Goal: Book appointment/travel/reservation

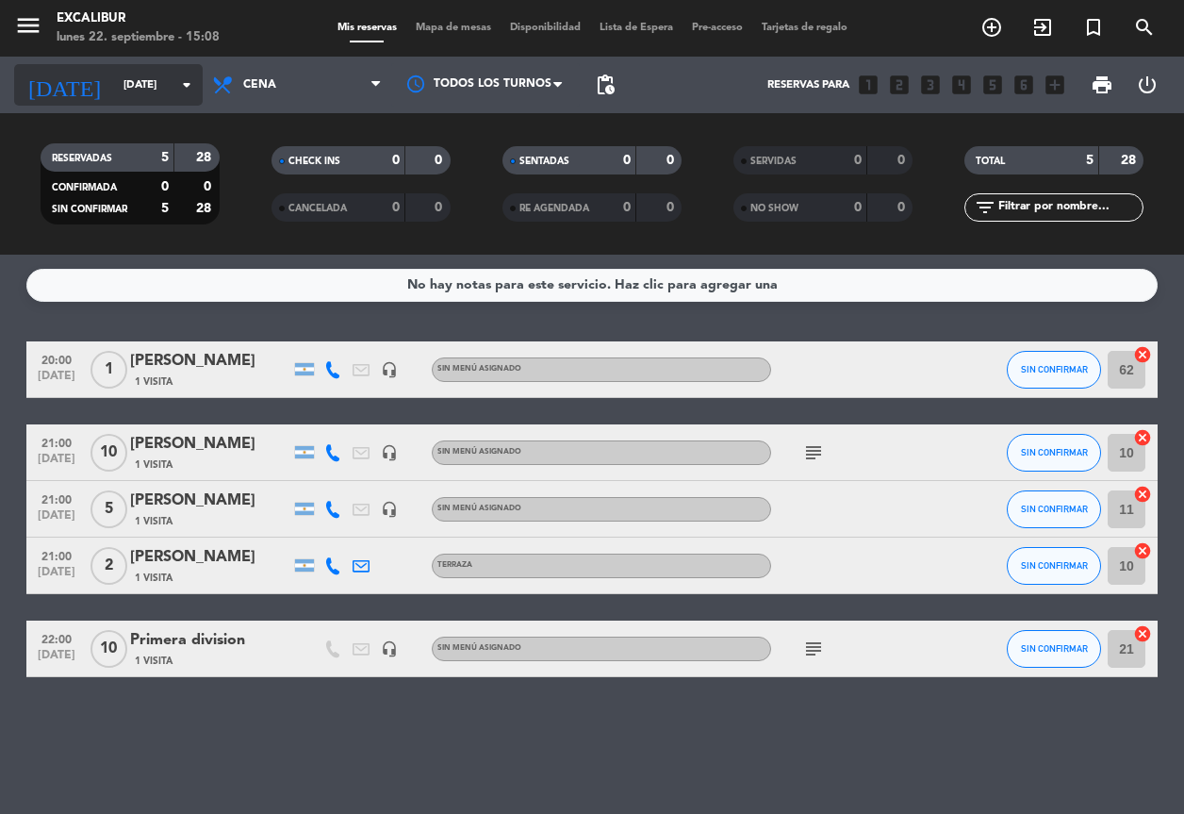
click at [141, 90] on input "[DATE]" at bounding box center [187, 85] width 147 height 32
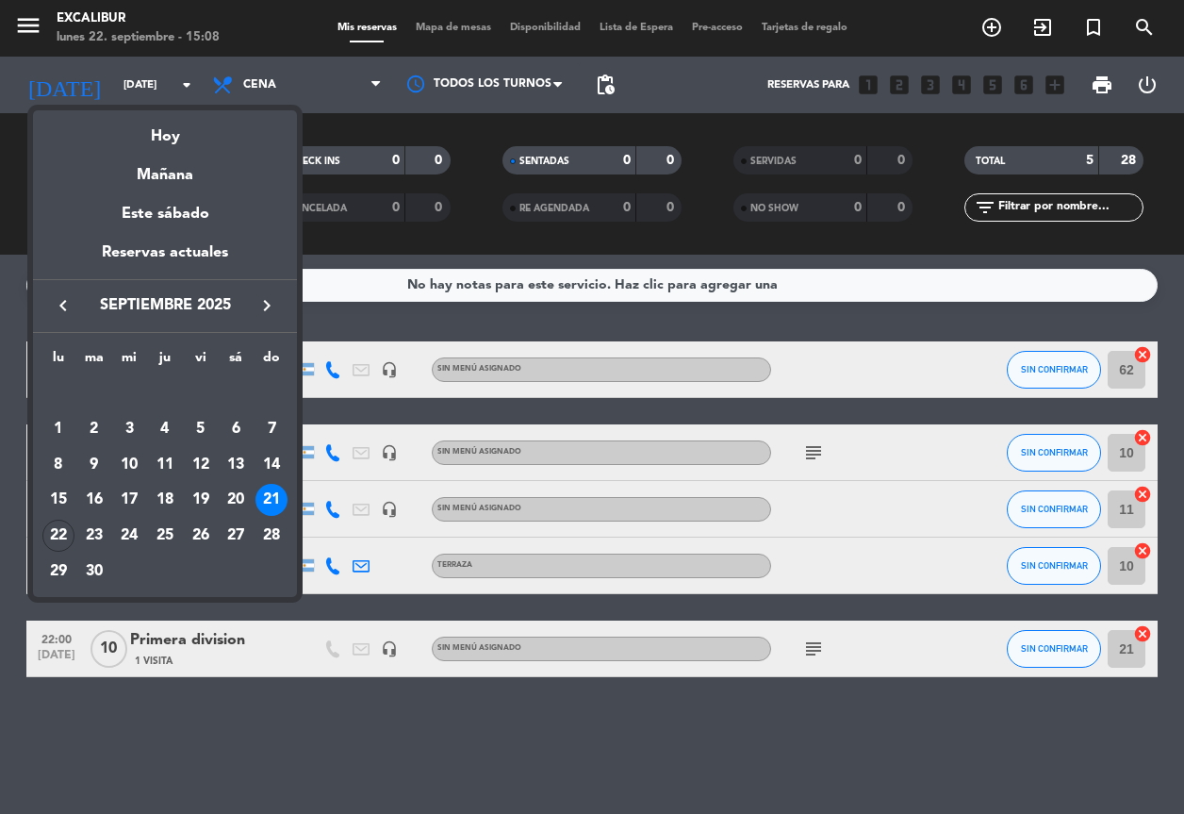
click at [264, 308] on icon "keyboard_arrow_right" at bounding box center [266, 305] width 23 height 23
click at [136, 418] on div "1" at bounding box center [129, 429] width 32 height 32
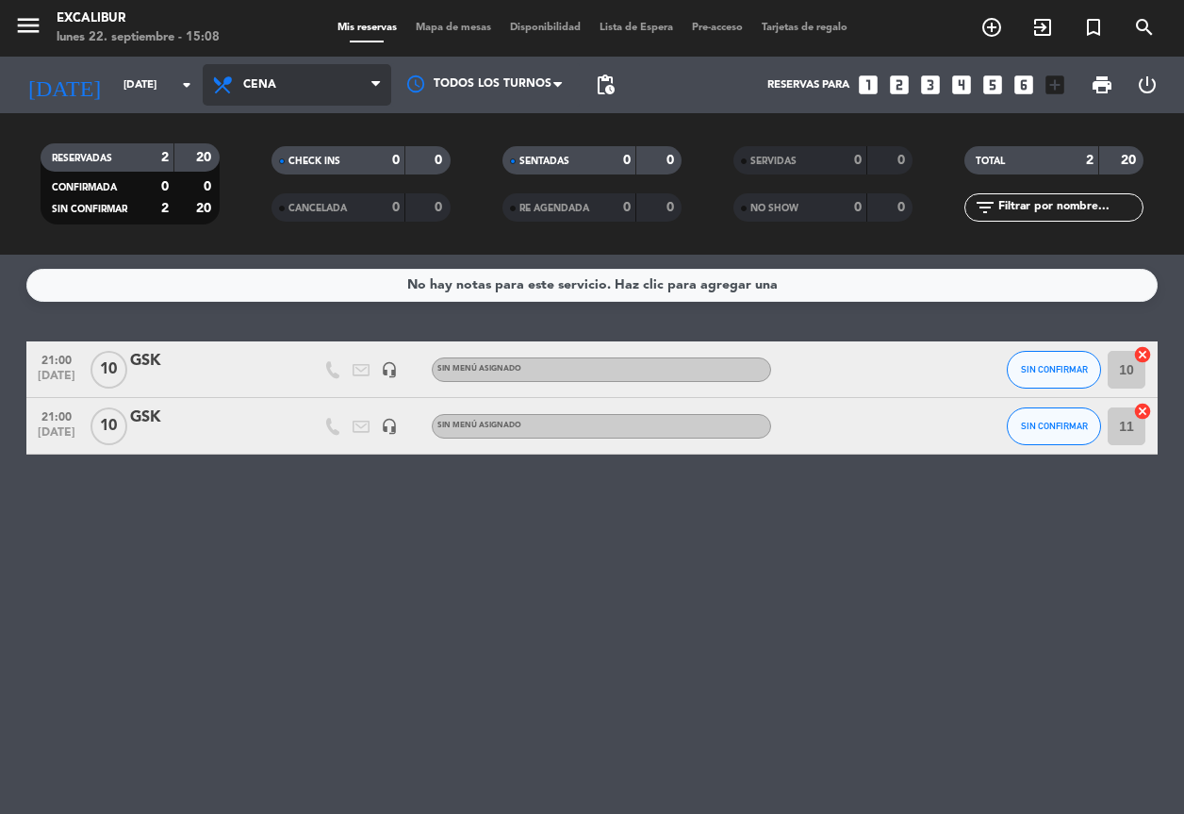
click at [255, 97] on span "Cena" at bounding box center [297, 84] width 189 height 41
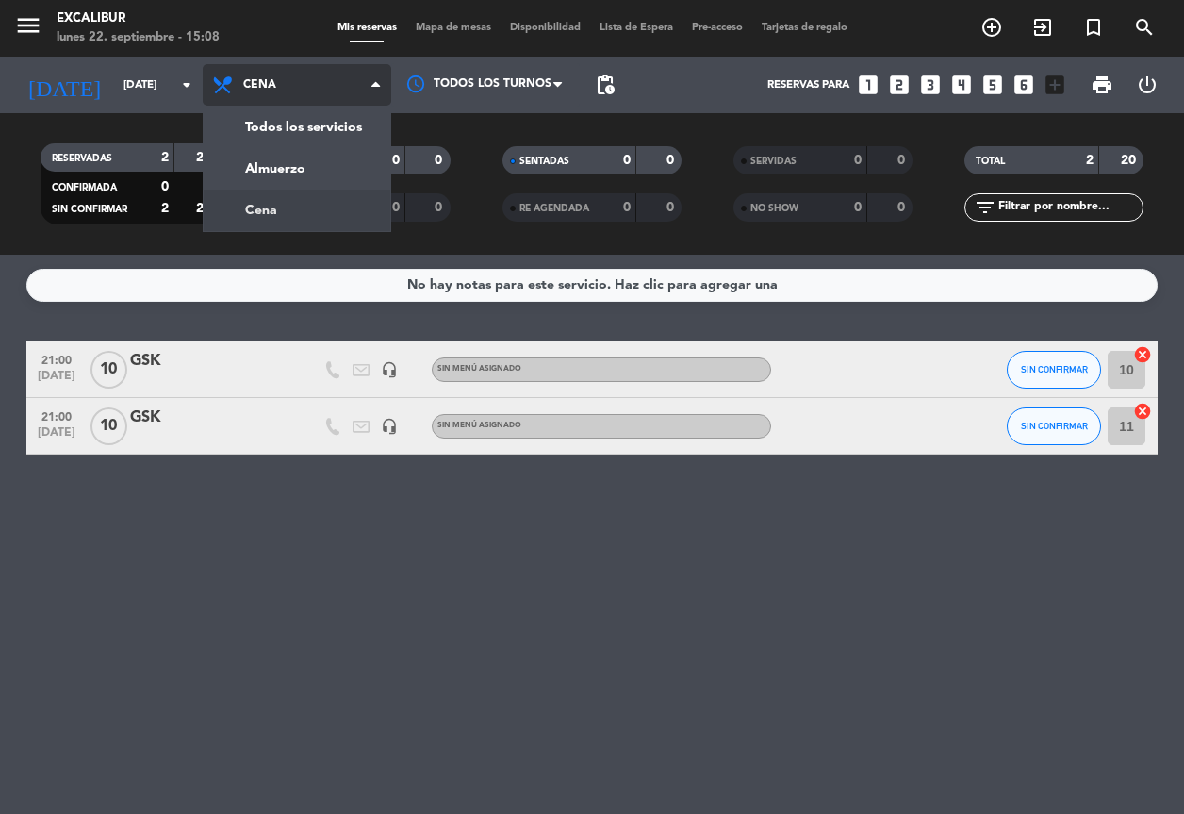
click at [255, 97] on span "Cena" at bounding box center [297, 84] width 189 height 41
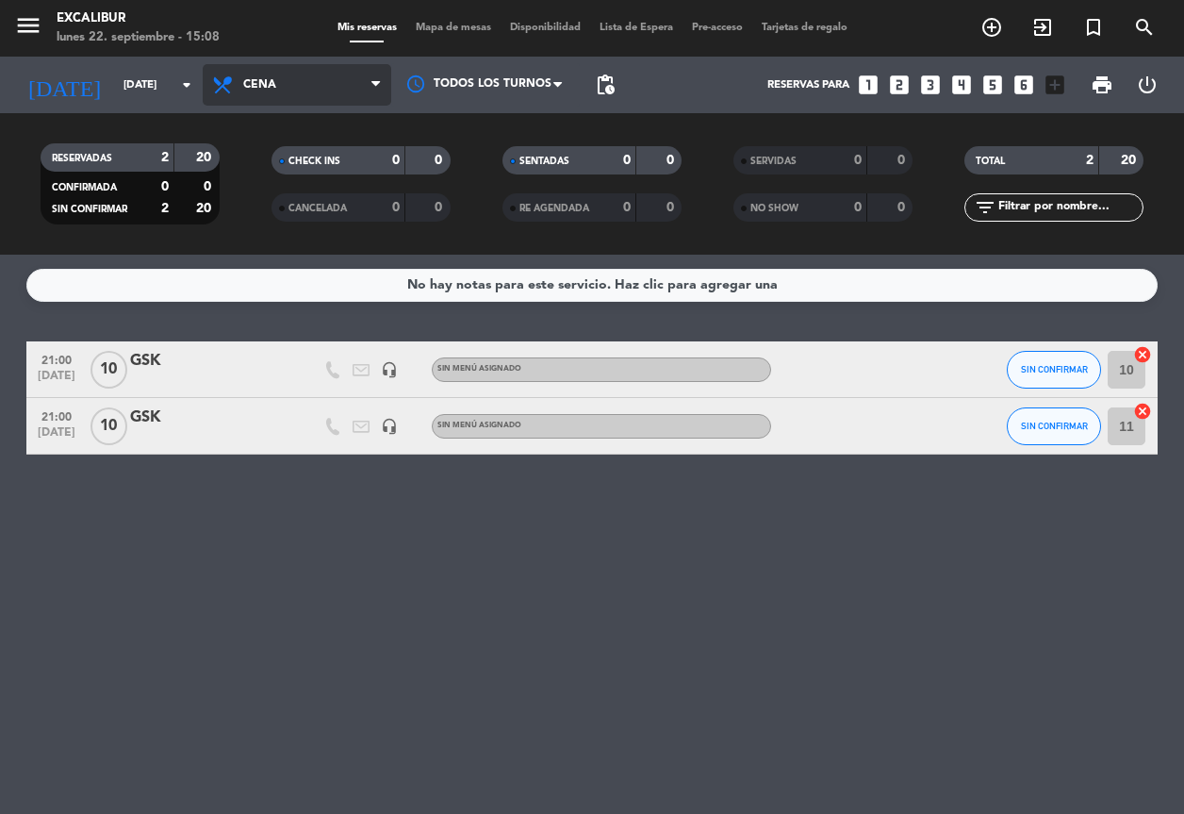
click at [257, 95] on span "Cena" at bounding box center [297, 84] width 189 height 41
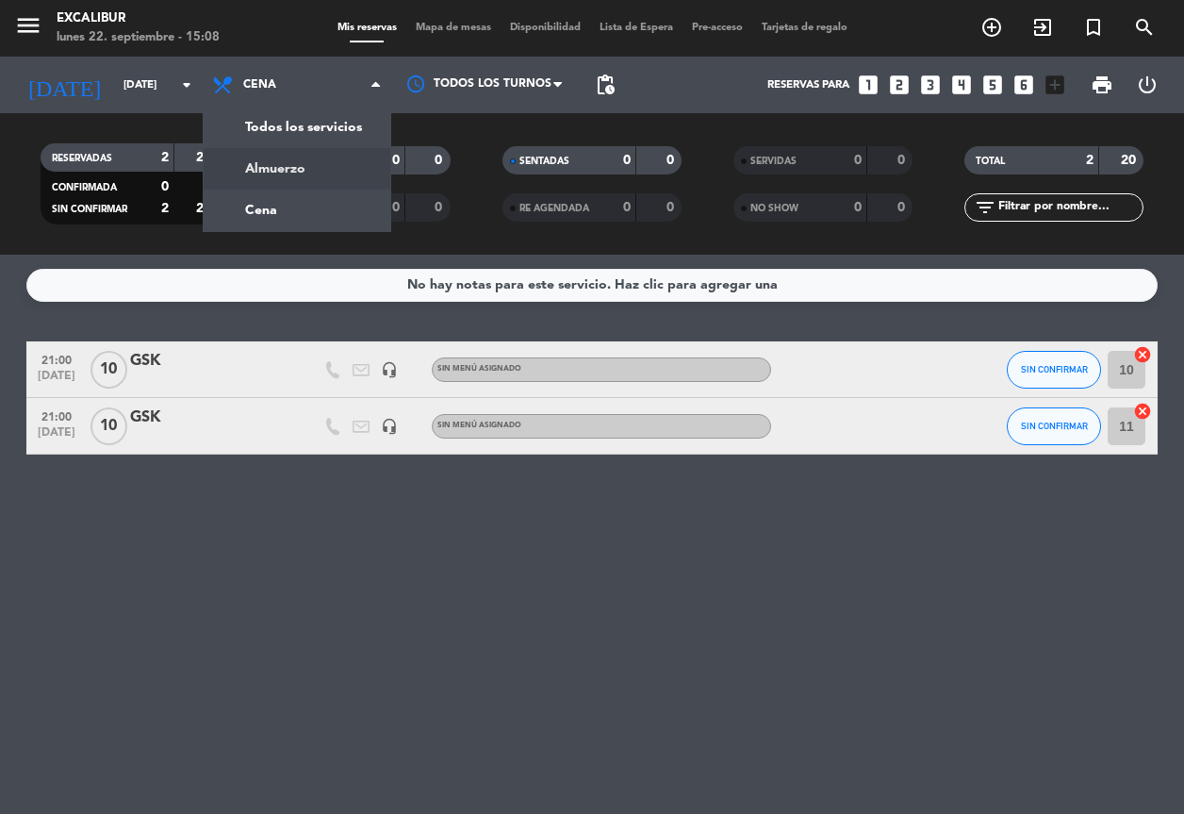
click at [281, 161] on div "menu Excalibur [DATE] 22. septiembre - 15:08 Mis reservas Mapa de mesas Disponi…" at bounding box center [592, 127] width 1184 height 255
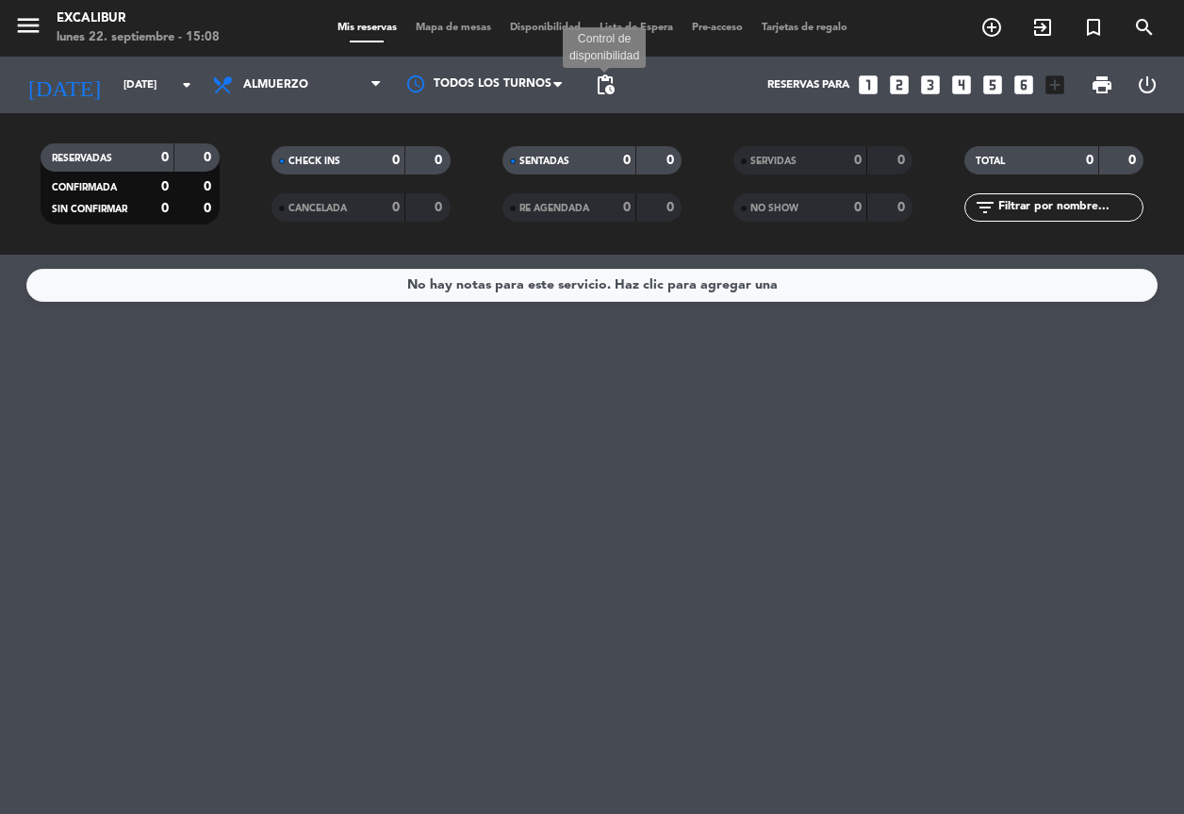
click at [595, 90] on span "pending_actions" at bounding box center [605, 85] width 23 height 23
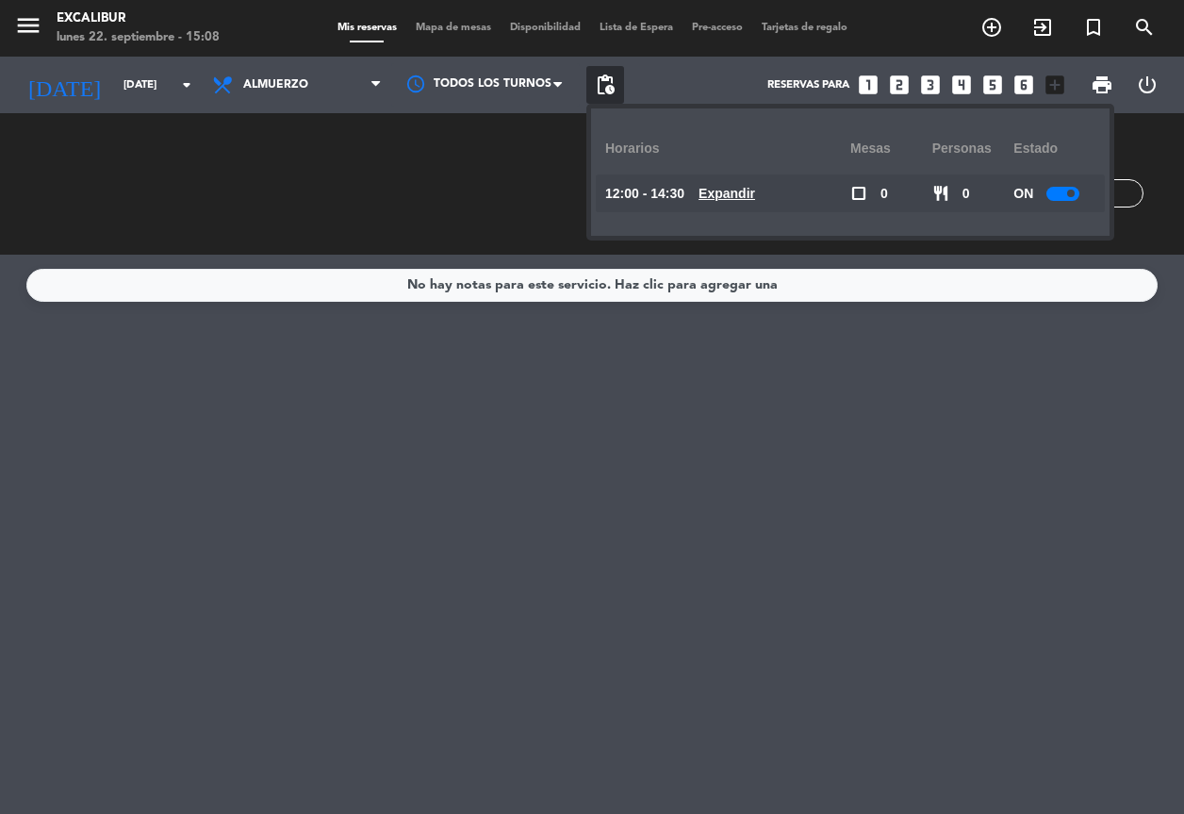
click at [1073, 189] on div at bounding box center [1062, 194] width 33 height 14
click at [257, 85] on span "Almuerzo" at bounding box center [275, 84] width 65 height 13
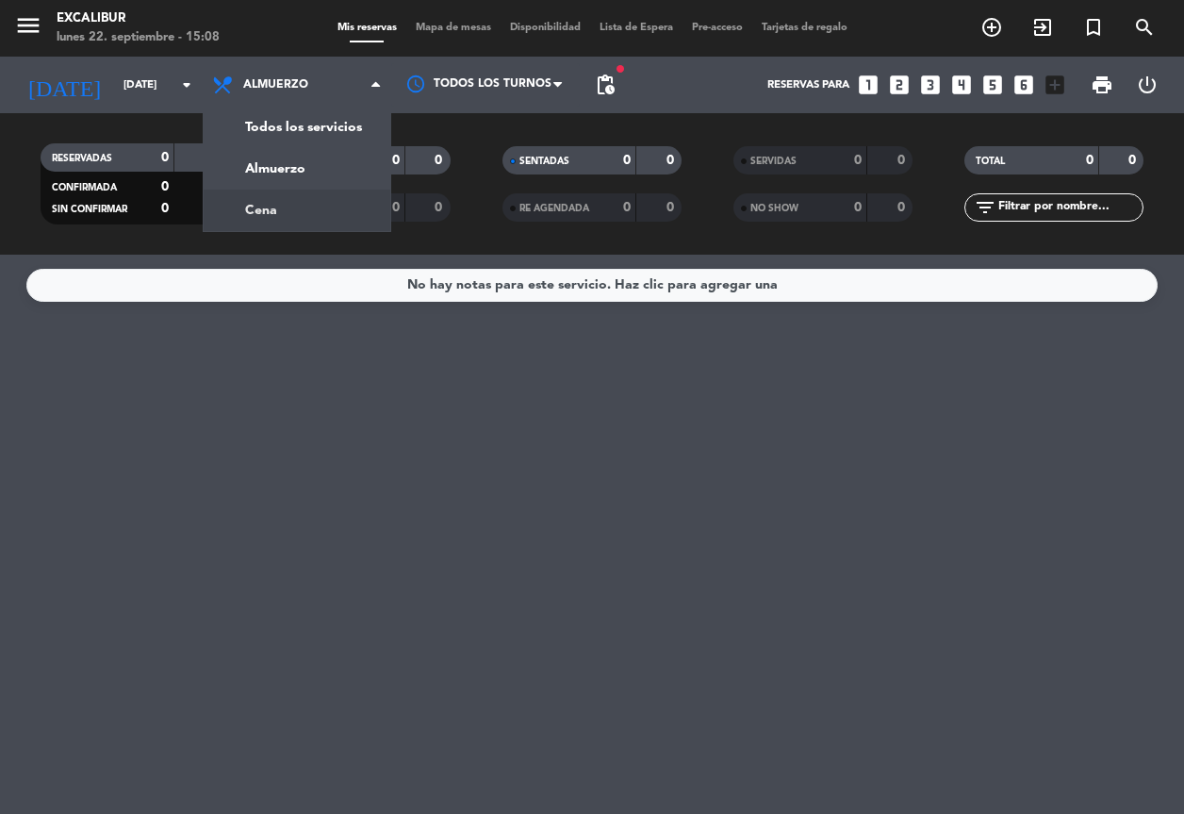
click at [294, 208] on div "menu Excalibur [DATE] 22. septiembre - 15:08 Mis reservas Mapa de mesas Disponi…" at bounding box center [592, 127] width 1184 height 255
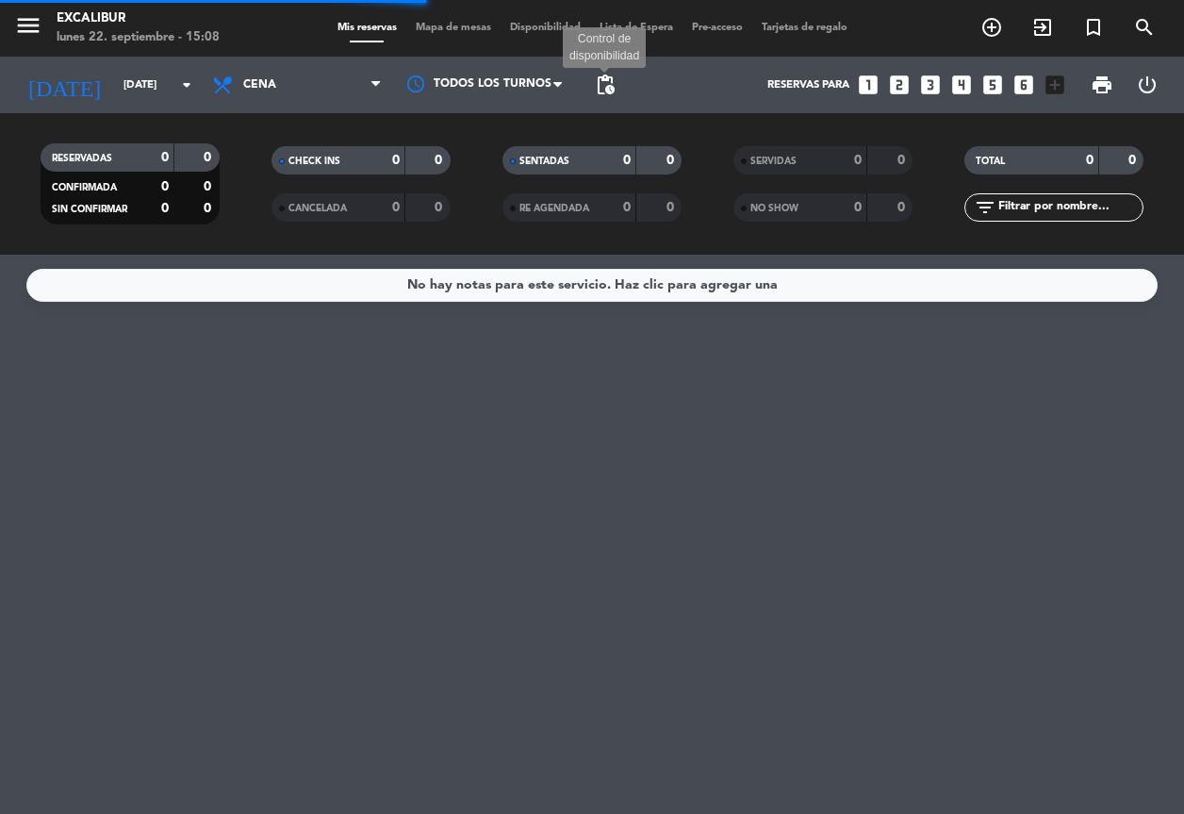
click at [610, 90] on span "pending_actions" at bounding box center [605, 85] width 23 height 23
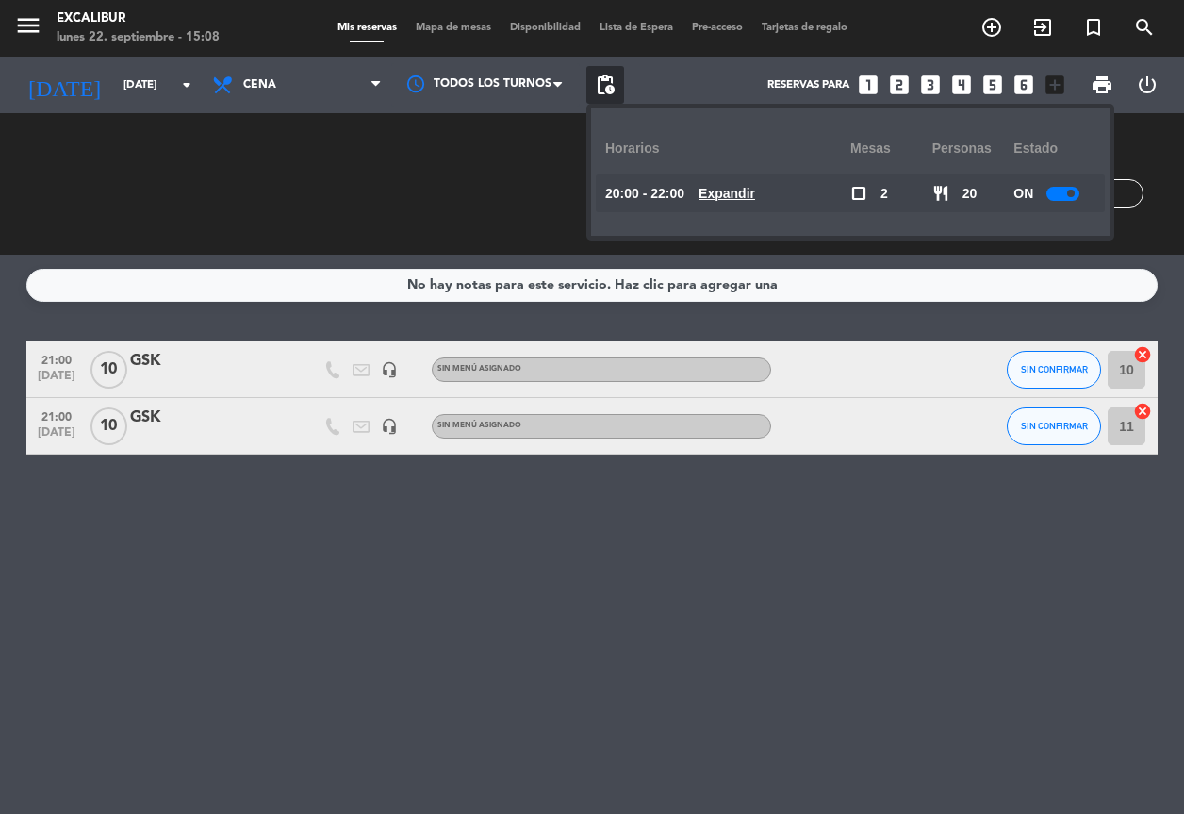
click at [1055, 193] on div at bounding box center [1062, 194] width 33 height 14
click at [324, 196] on div "CHECK INS 0 0 CANCELADA 0 0" at bounding box center [360, 184] width 231 height 104
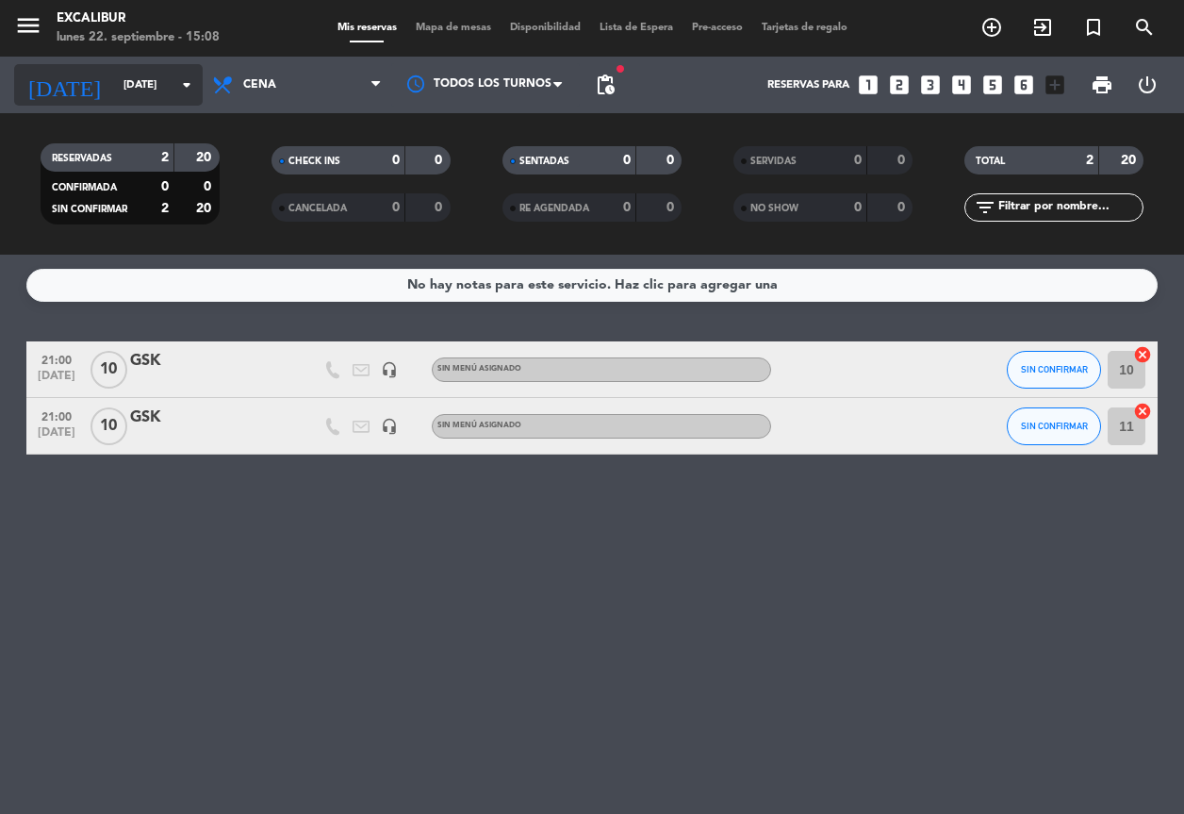
click at [167, 88] on input "[DATE]" at bounding box center [187, 85] width 147 height 32
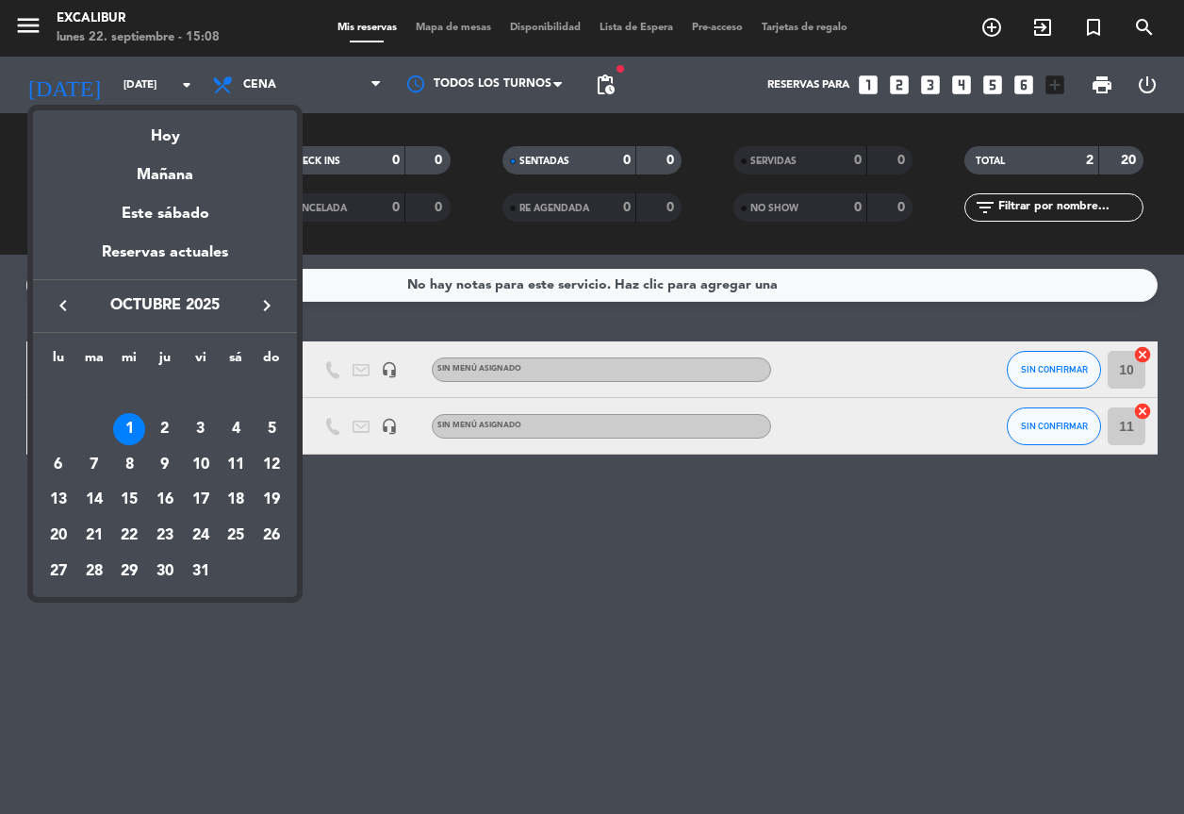
click at [158, 427] on div "2" at bounding box center [165, 429] width 32 height 32
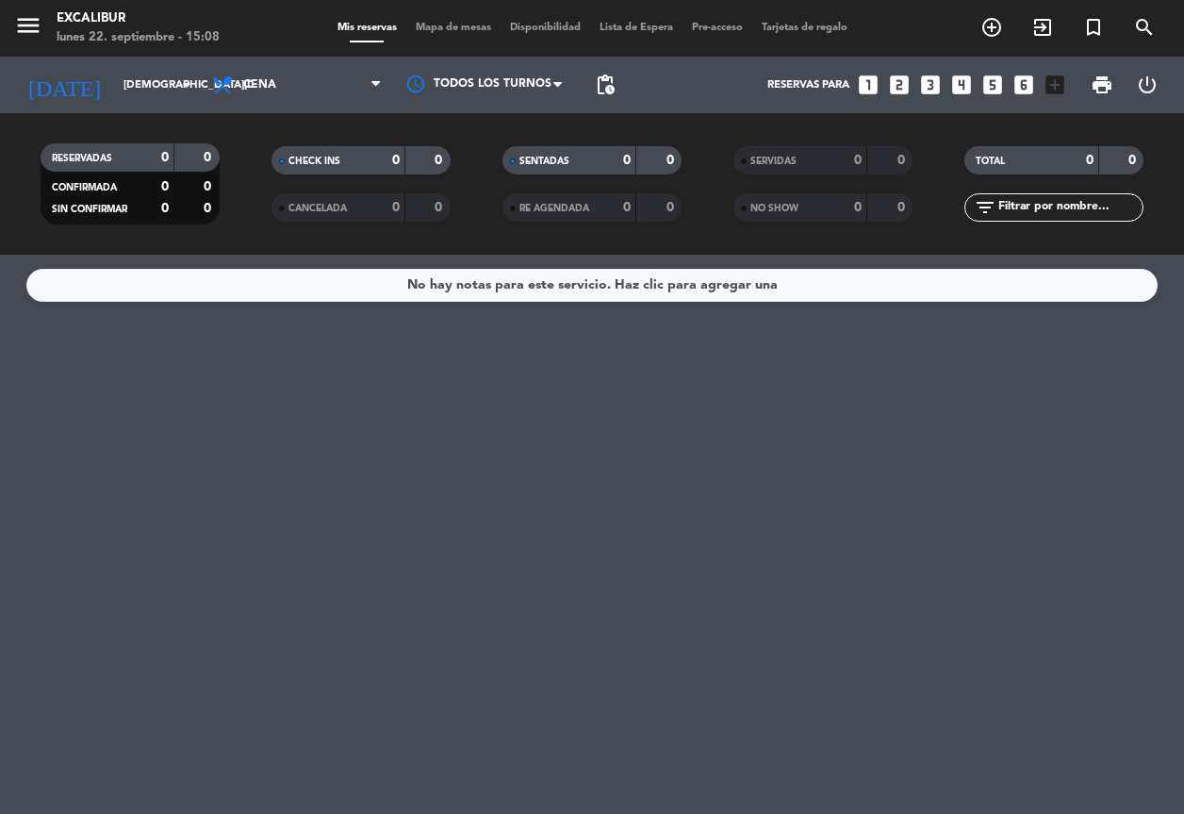
click at [604, 80] on span "pending_actions" at bounding box center [605, 85] width 23 height 23
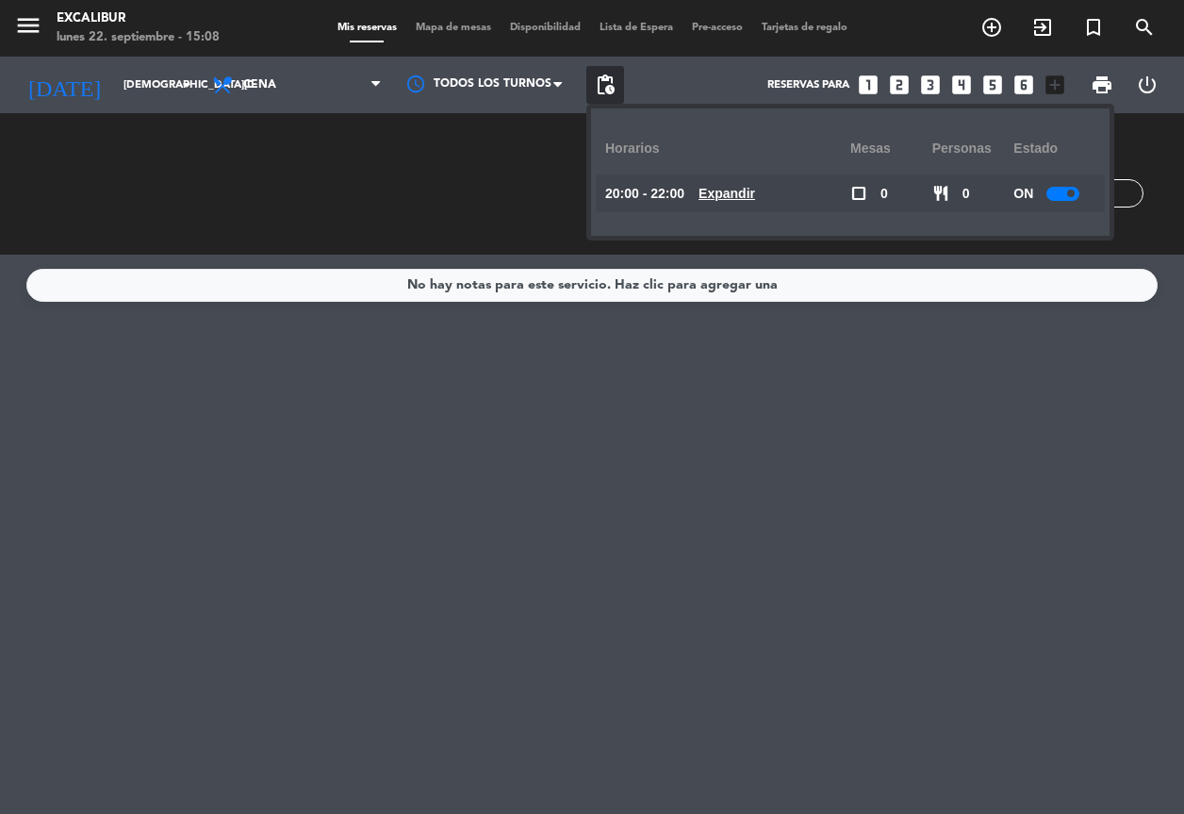
click at [1054, 190] on div at bounding box center [1062, 194] width 33 height 14
click at [303, 91] on span "Cena" at bounding box center [297, 84] width 189 height 41
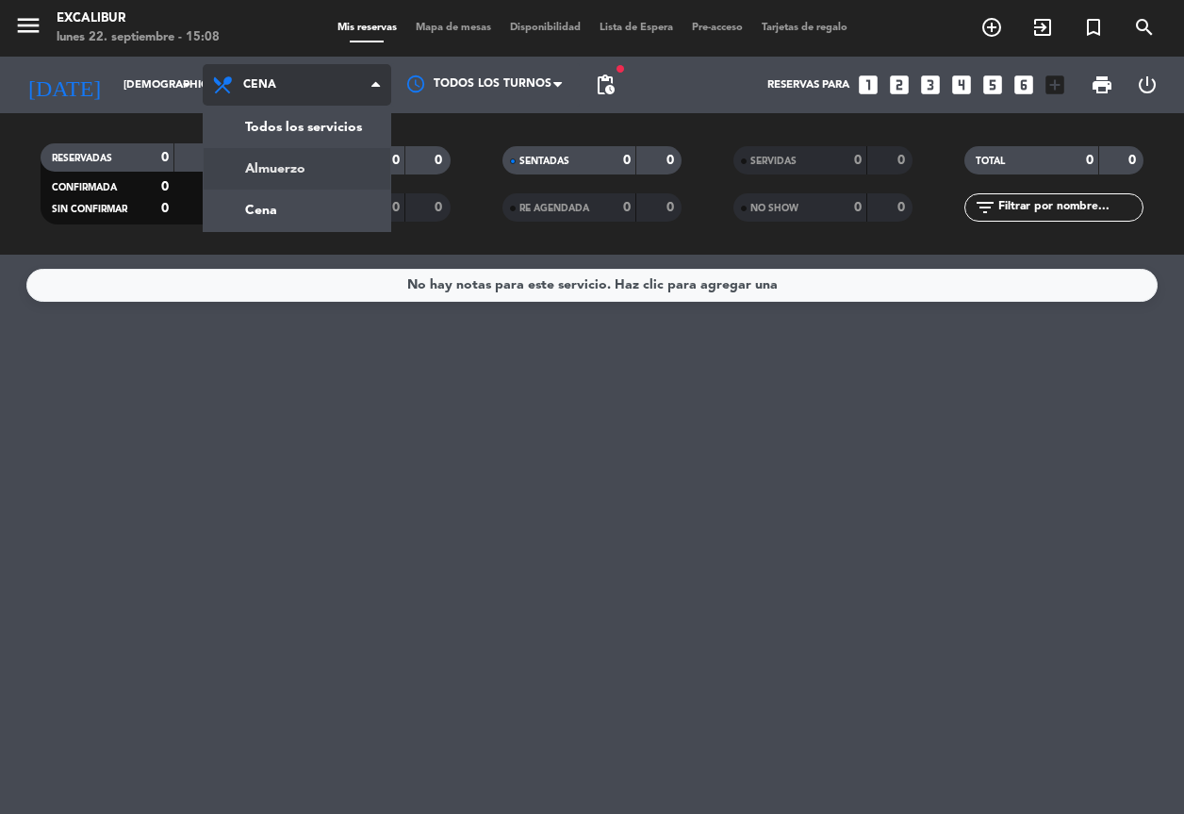
click at [303, 171] on div "menu Excalibur [DATE] 22. septiembre - 15:08 Mis reservas Mapa de mesas Disponi…" at bounding box center [592, 127] width 1184 height 255
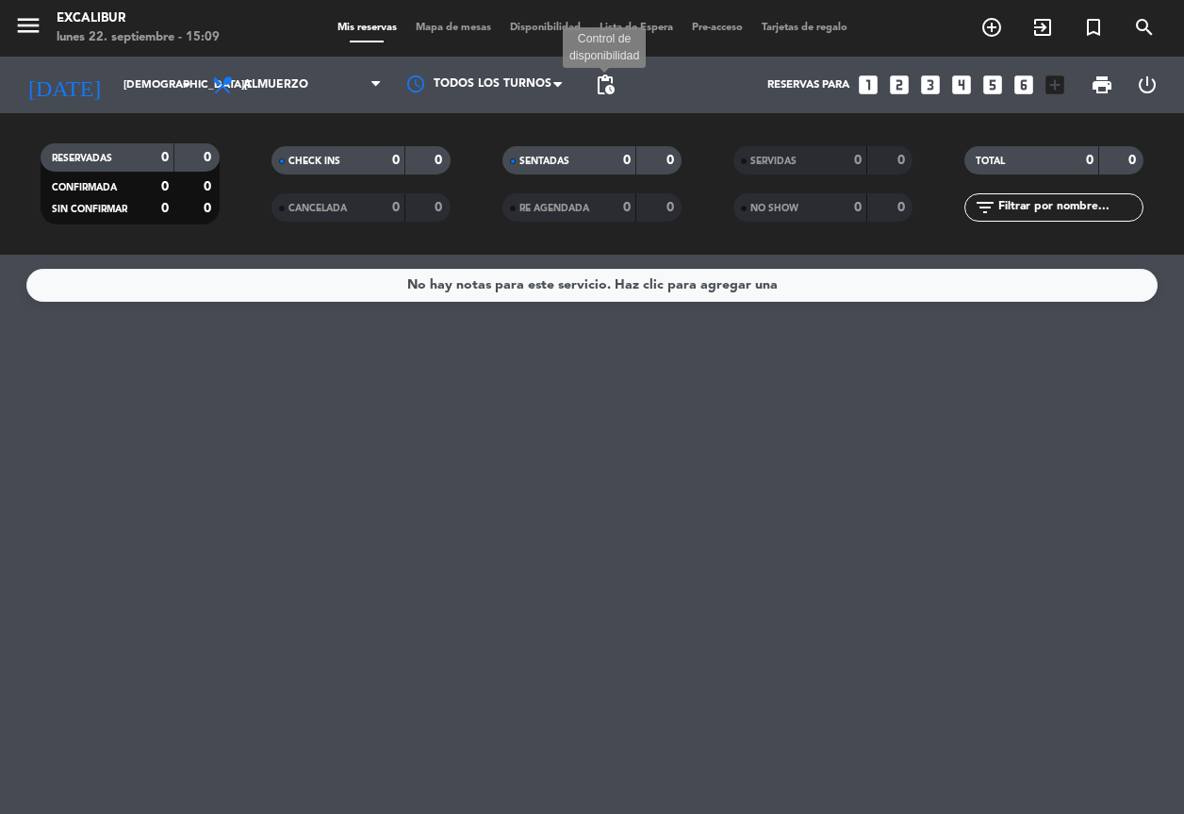
click at [614, 87] on span "pending_actions" at bounding box center [605, 85] width 23 height 23
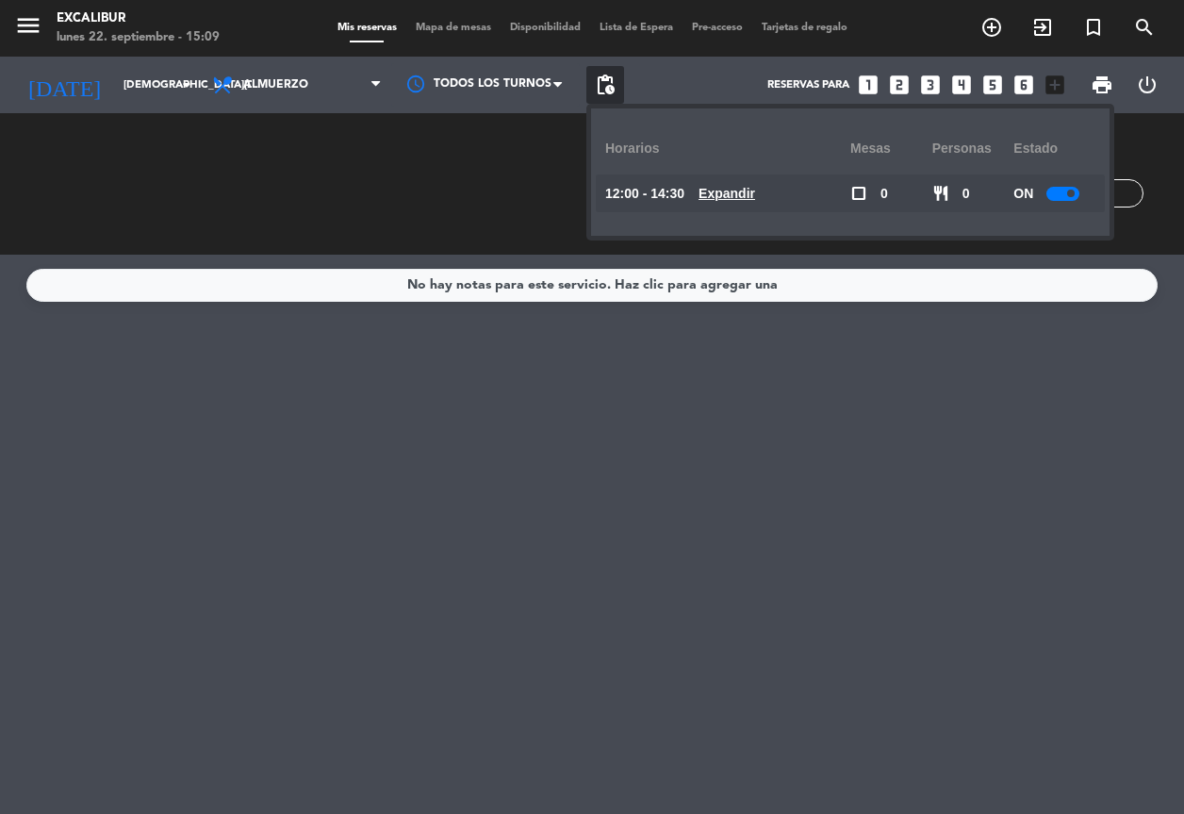
click at [1059, 196] on div "ON" at bounding box center [1054, 193] width 82 height 38
click at [1079, 189] on div at bounding box center [1062, 194] width 33 height 14
click at [424, 163] on div "CHECK INS 0 0 CANCELADA 0 0" at bounding box center [360, 184] width 231 height 104
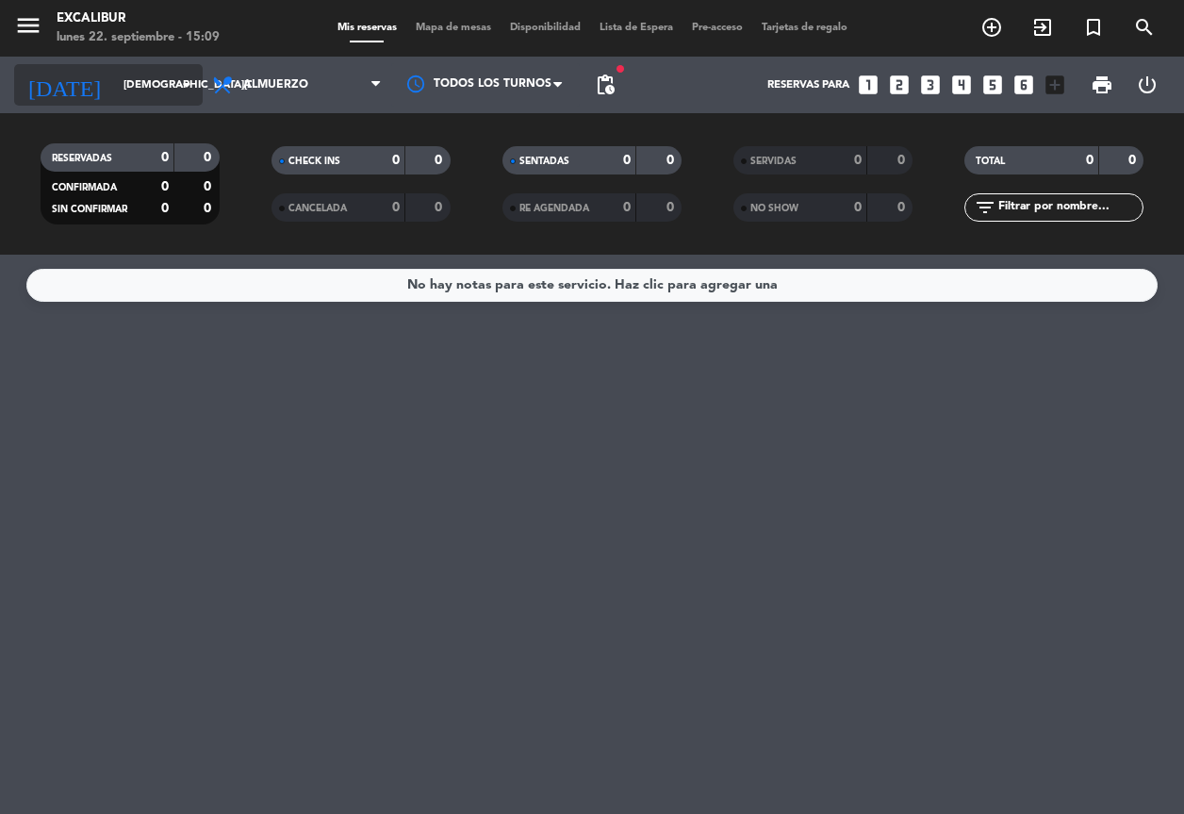
click at [117, 87] on input "[DEMOGRAPHIC_DATA][DATE]" at bounding box center [187, 85] width 147 height 32
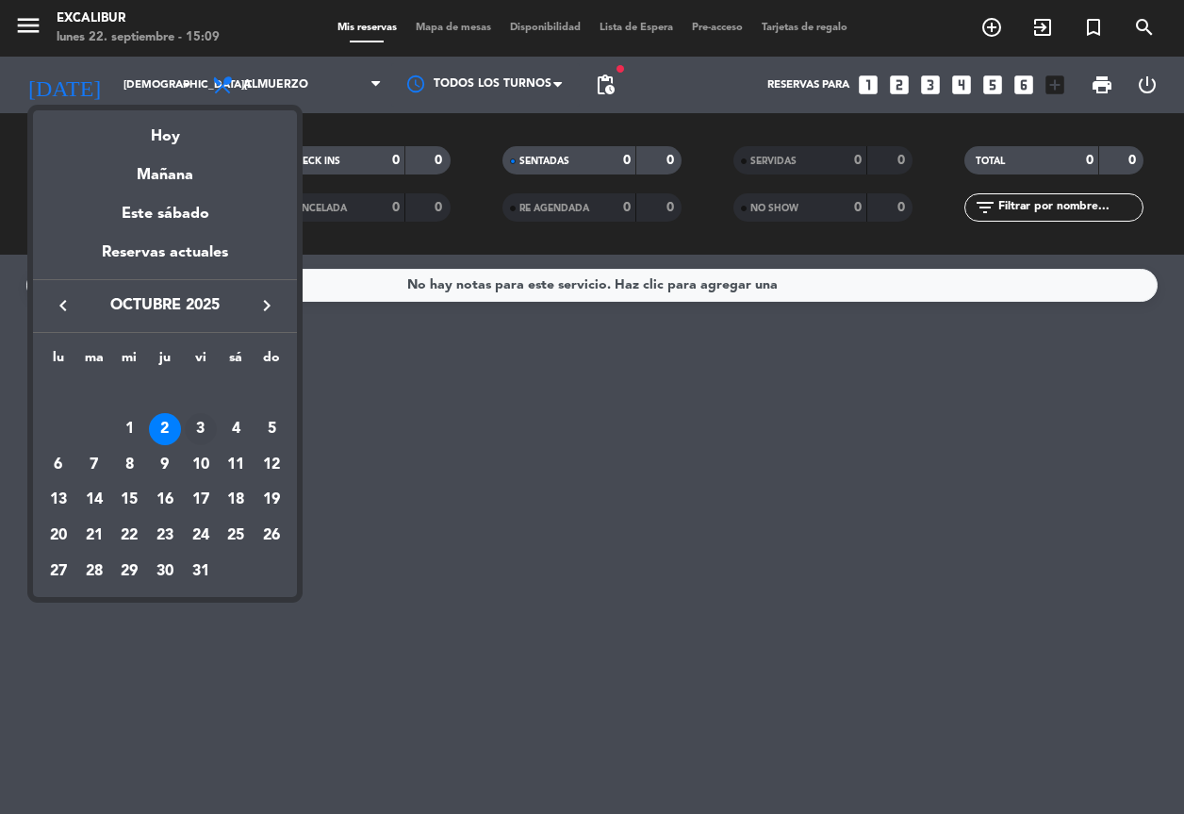
click at [194, 419] on div "3" at bounding box center [201, 429] width 32 height 32
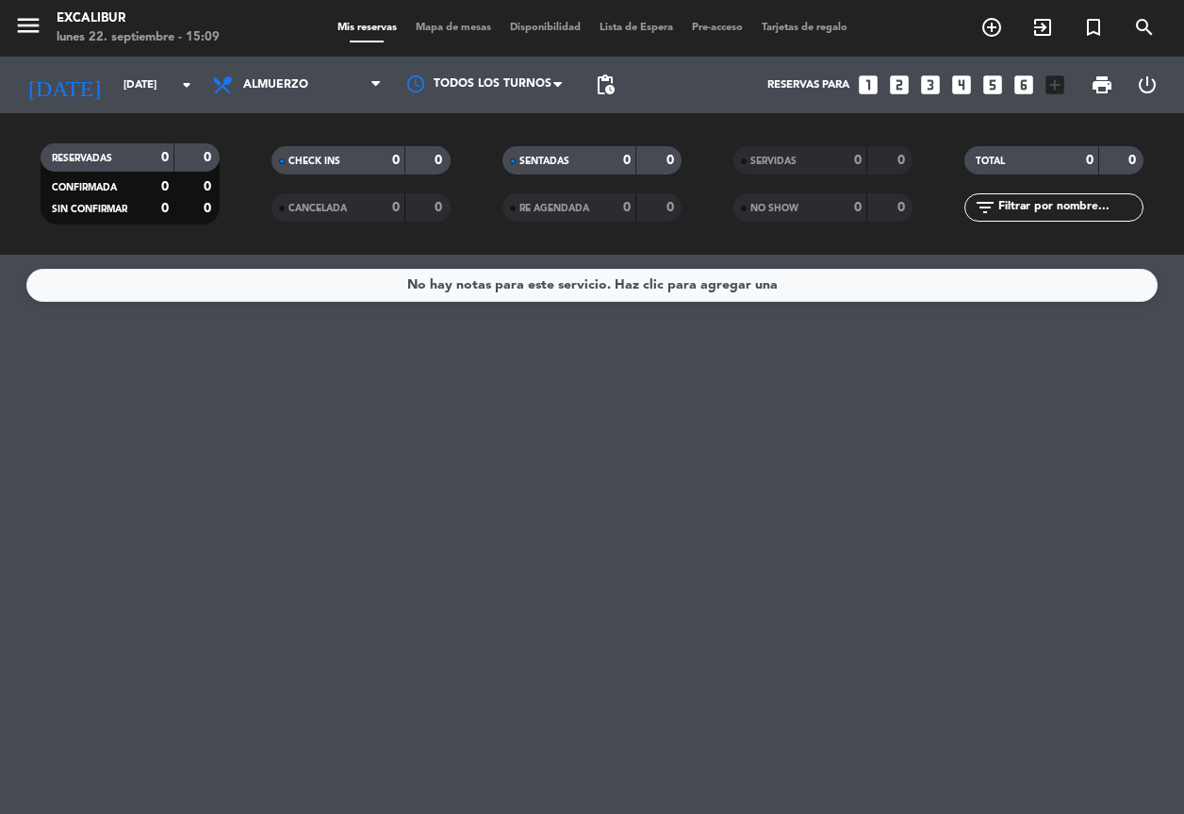
click at [590, 74] on span "pending_actions" at bounding box center [605, 85] width 38 height 38
click at [607, 90] on span "pending_actions" at bounding box center [605, 85] width 23 height 23
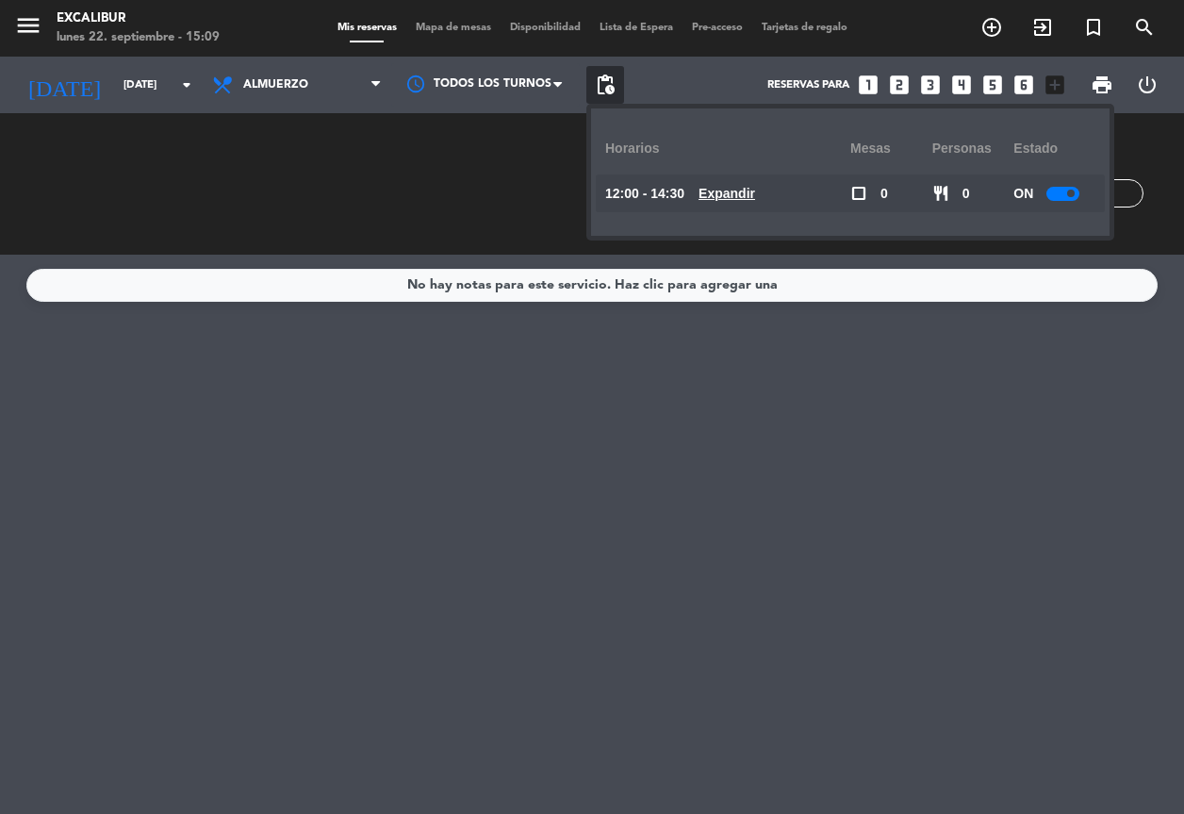
click at [1064, 192] on div at bounding box center [1062, 194] width 33 height 14
click at [343, 92] on span "Almuerzo" at bounding box center [297, 84] width 189 height 41
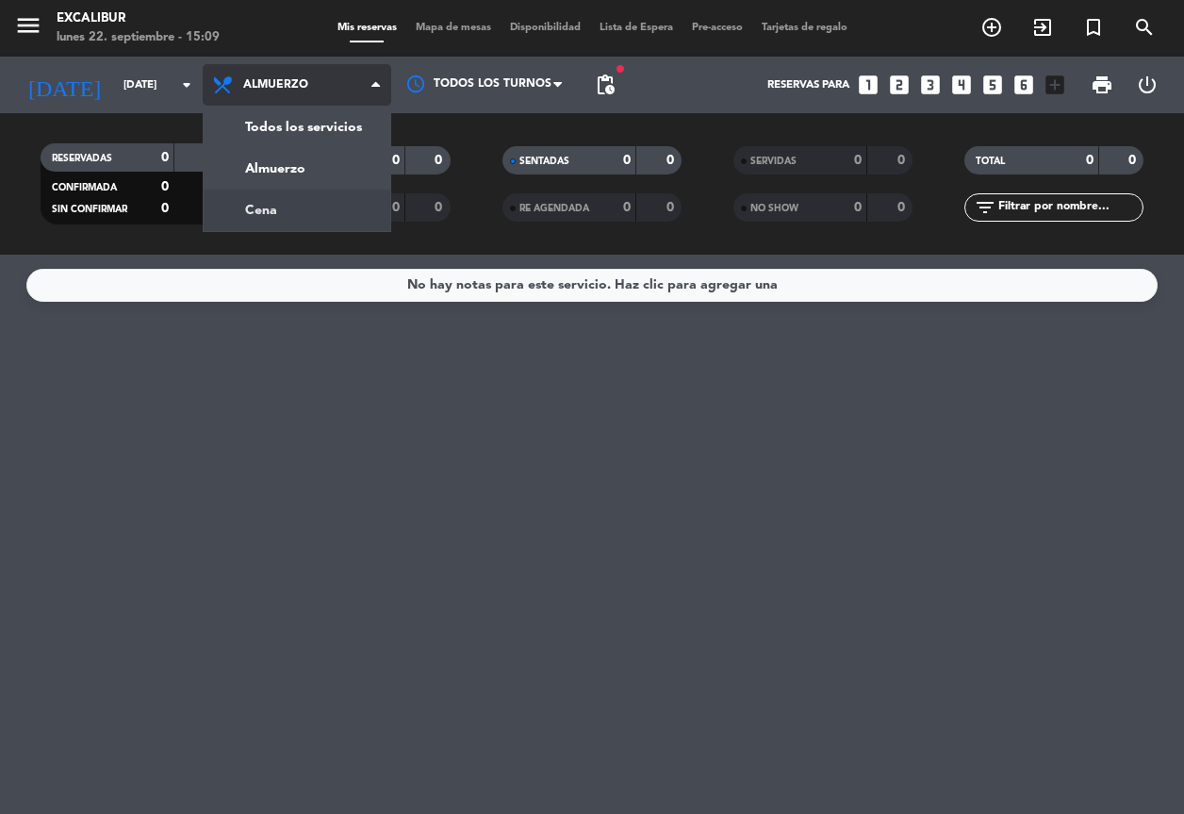
click at [304, 204] on div "menu Excalibur [DATE] 22. septiembre - 15:09 Mis reservas Mapa de mesas Disponi…" at bounding box center [592, 127] width 1184 height 255
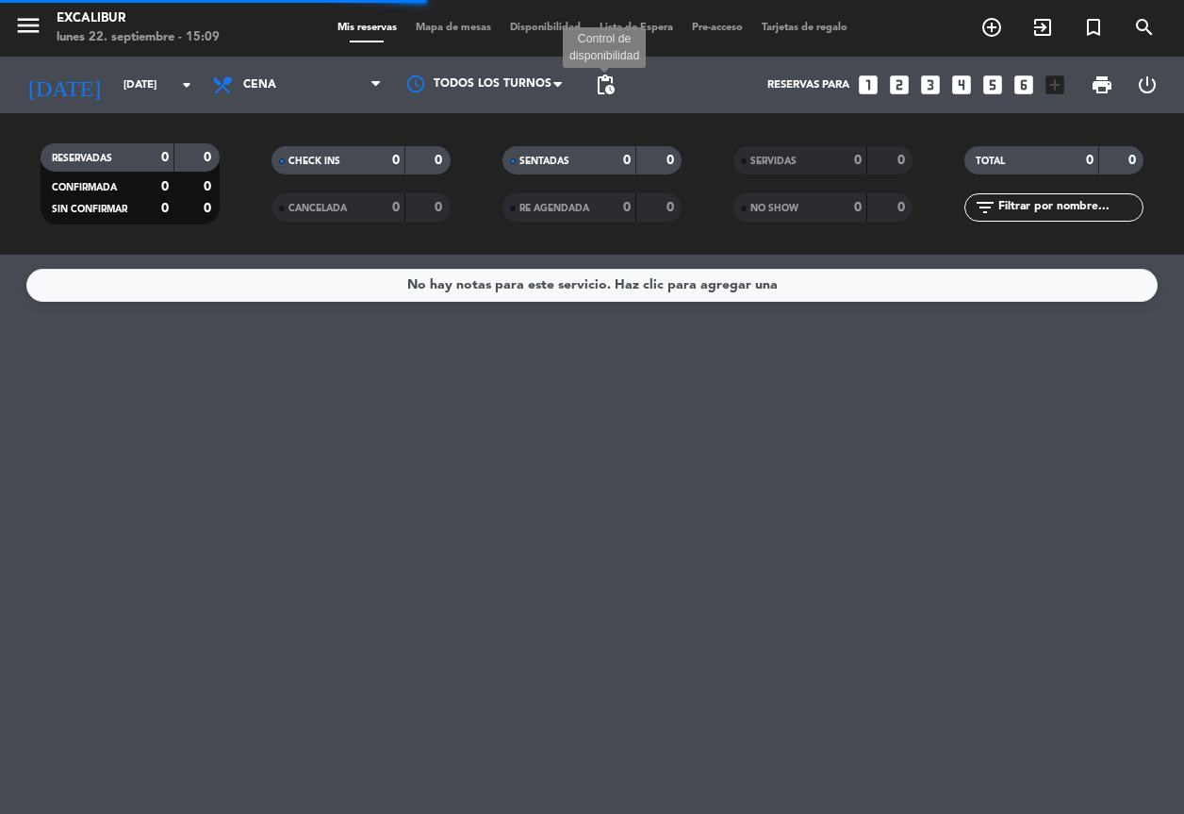
click at [604, 86] on span "pending_actions" at bounding box center [605, 85] width 23 height 23
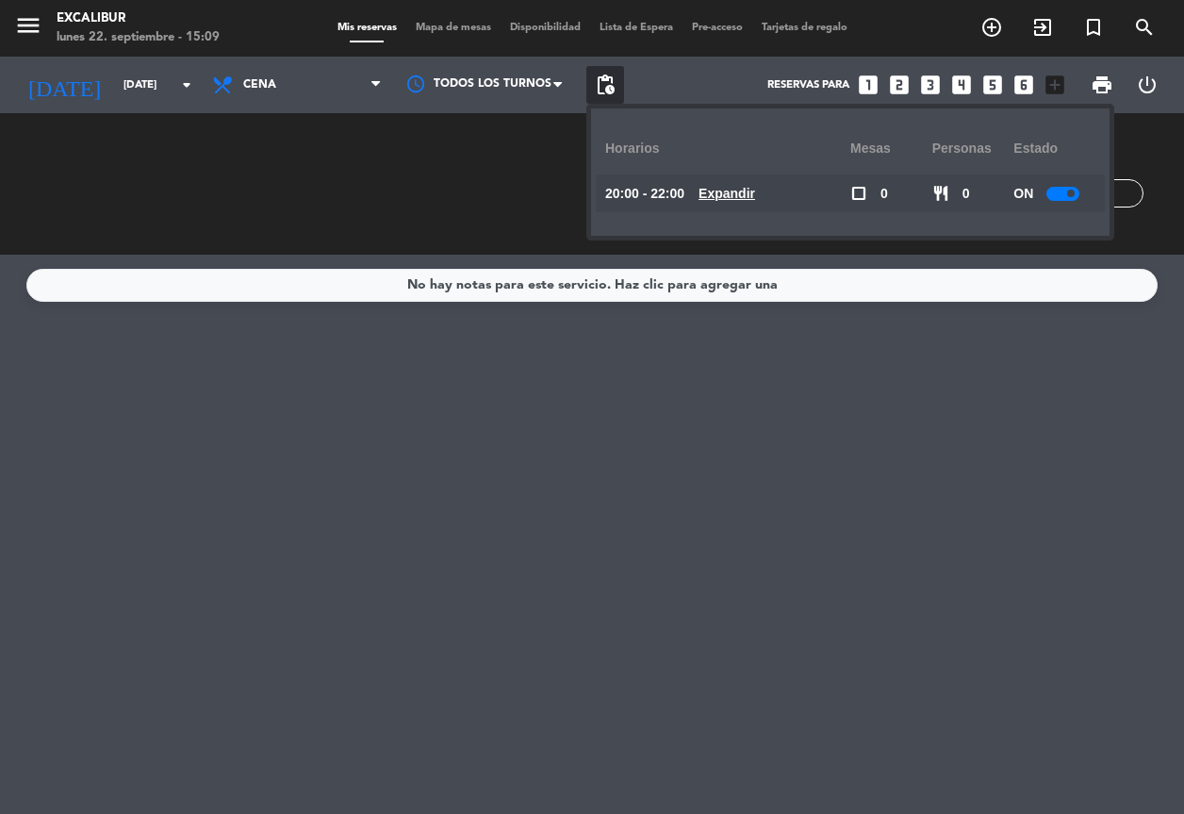
click at [1069, 195] on div at bounding box center [1062, 194] width 33 height 14
click at [181, 86] on icon "arrow_drop_down" at bounding box center [186, 85] width 23 height 23
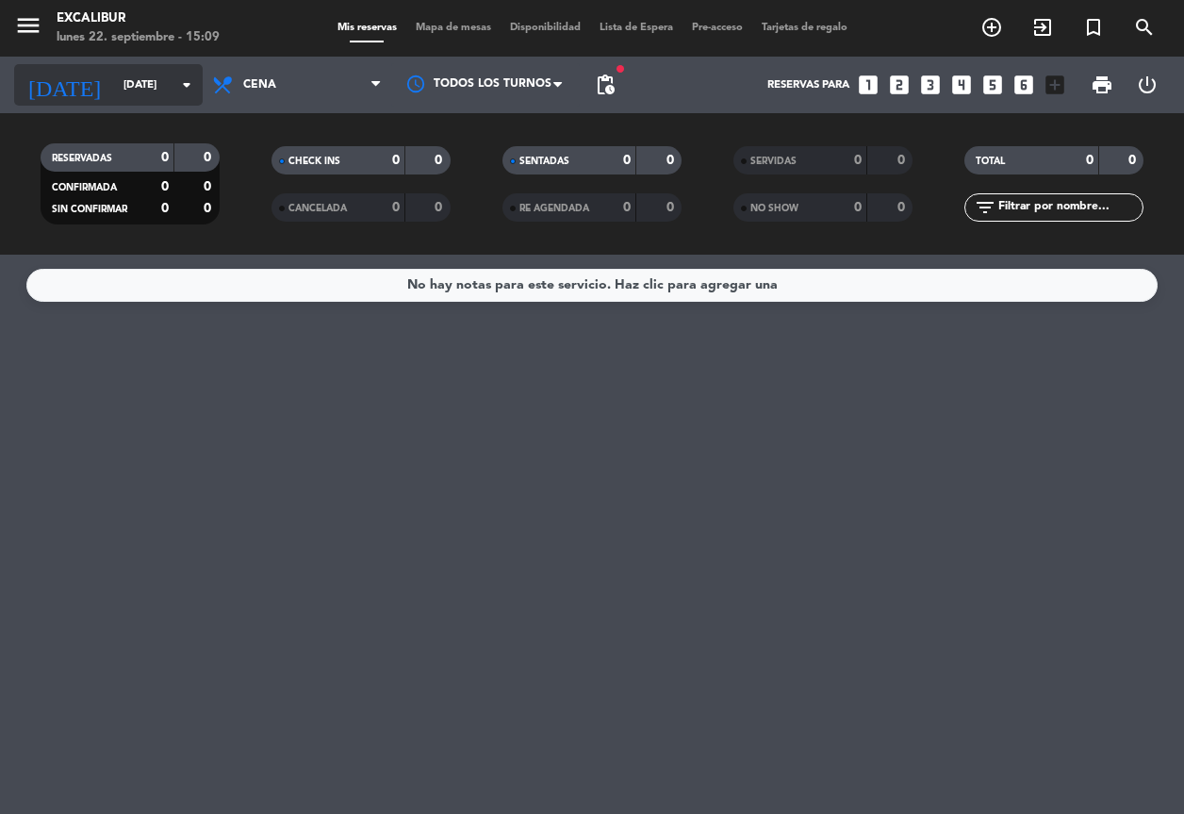
click at [159, 78] on input "[DATE]" at bounding box center [187, 85] width 147 height 32
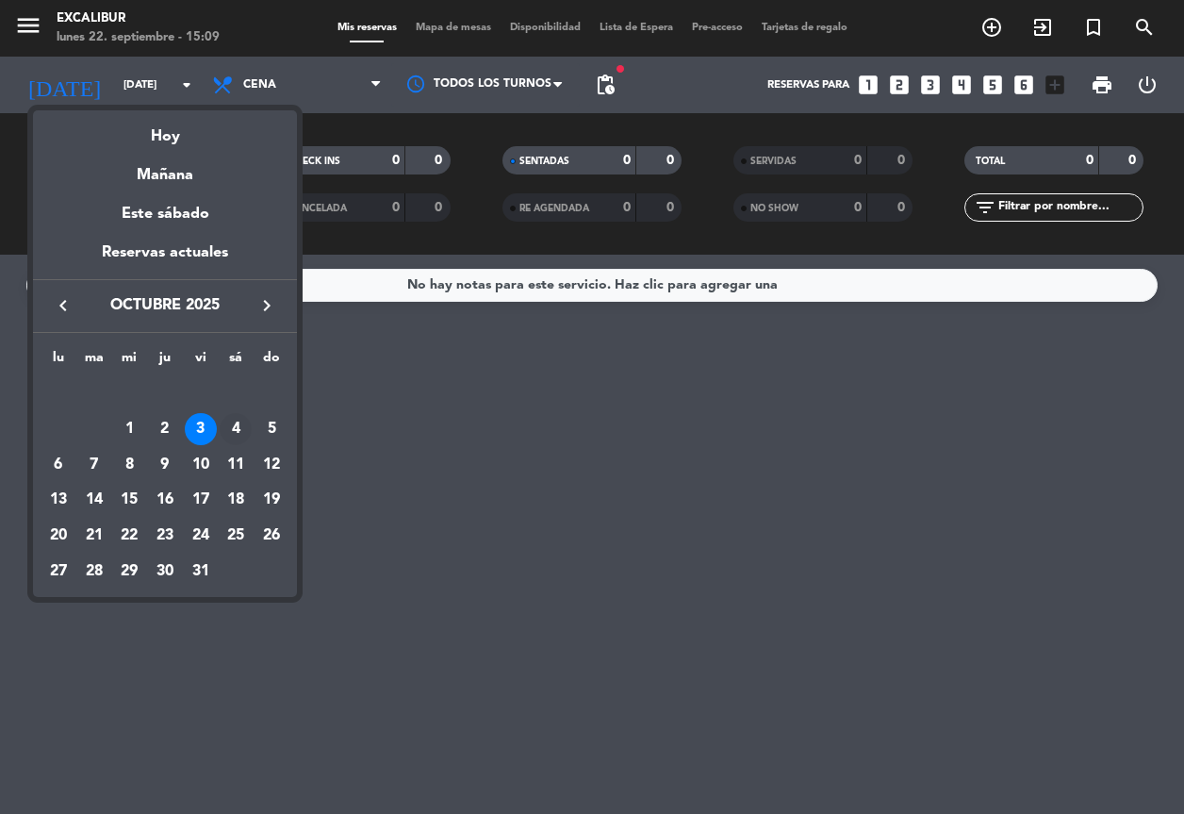
click at [224, 432] on div "4" at bounding box center [236, 429] width 32 height 32
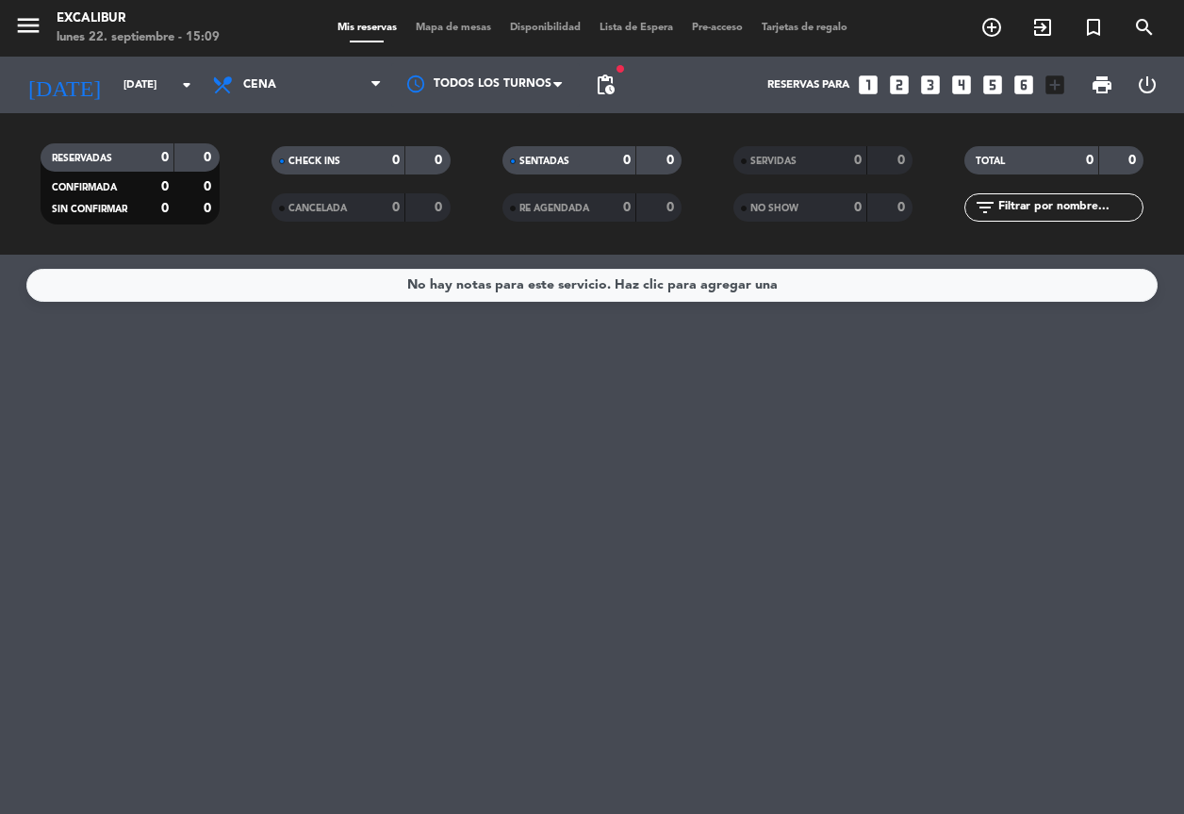
type input "[DATE]"
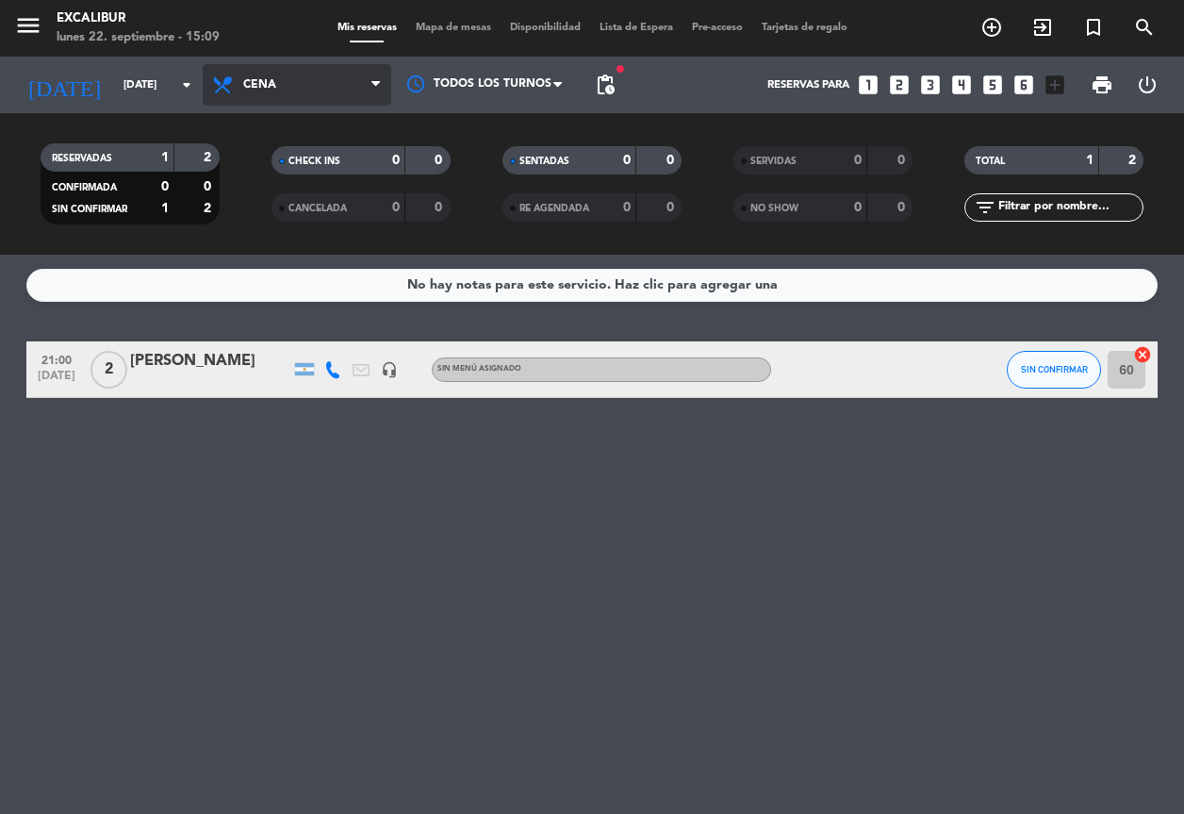
click at [317, 84] on span "Cena" at bounding box center [297, 84] width 189 height 41
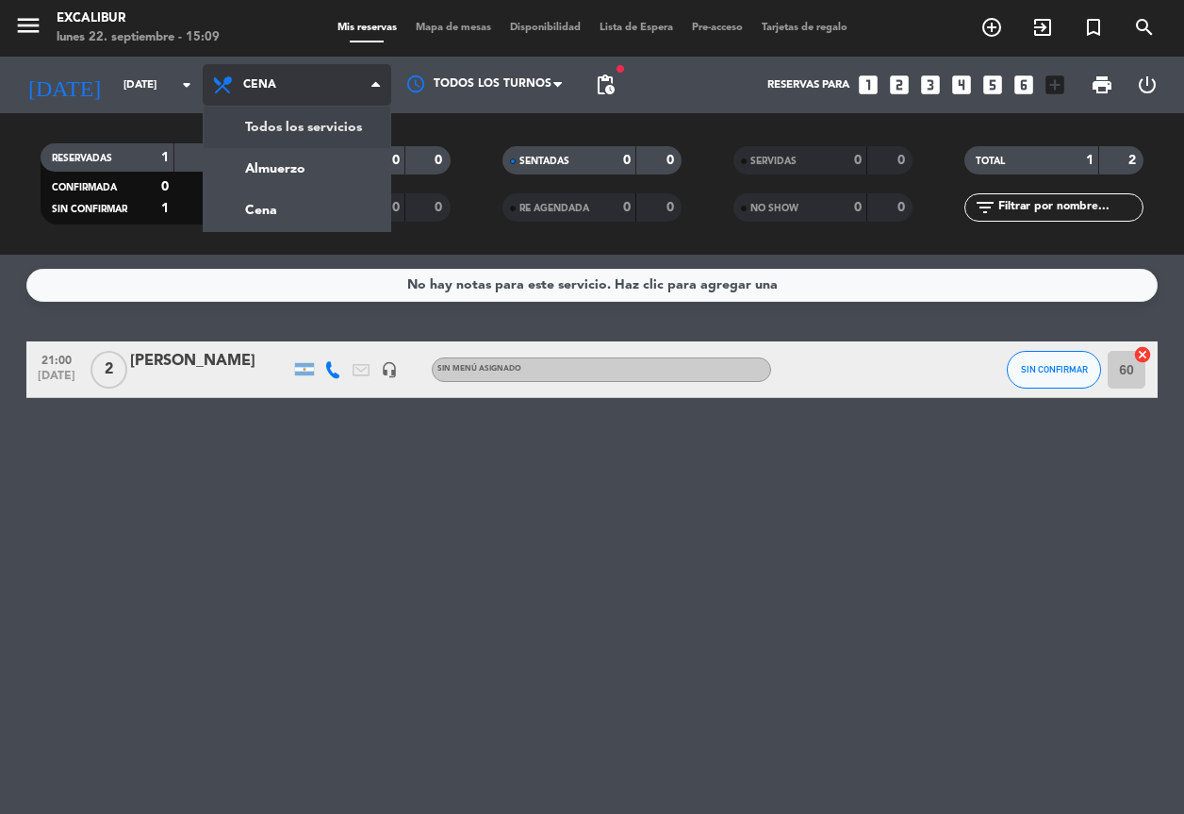
click at [326, 155] on div "menu Excalibur [DATE] 22. septiembre - 15:09 Mis reservas Mapa de mesas Disponi…" at bounding box center [592, 127] width 1184 height 255
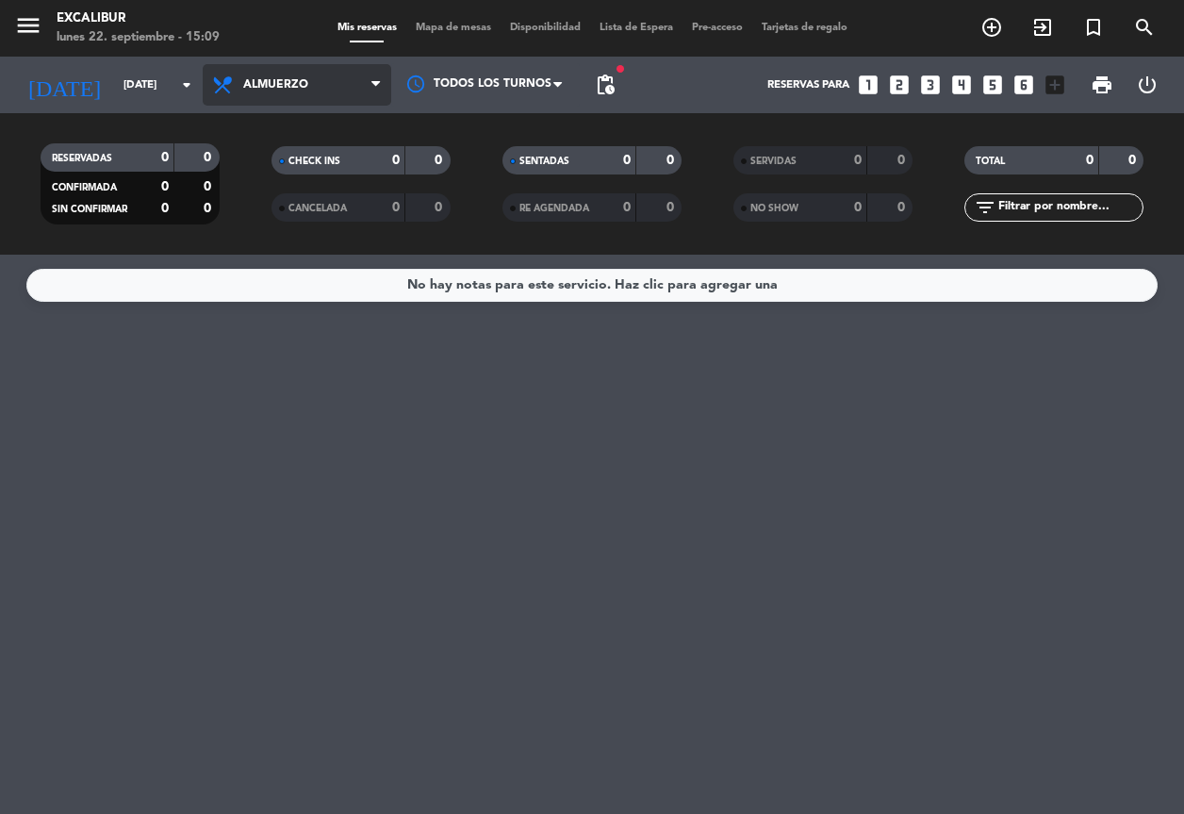
click at [321, 83] on span "Almuerzo" at bounding box center [297, 84] width 189 height 41
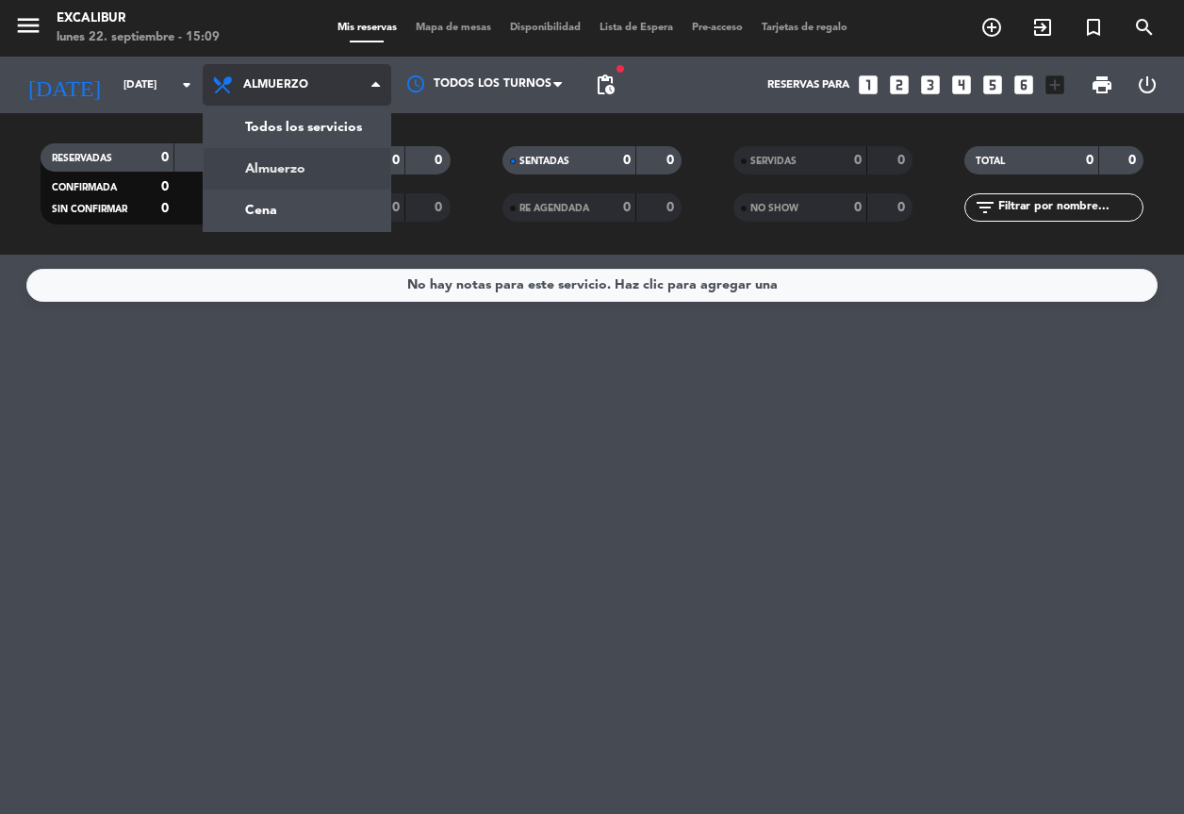
click at [310, 85] on span "Almuerzo" at bounding box center [297, 84] width 189 height 41
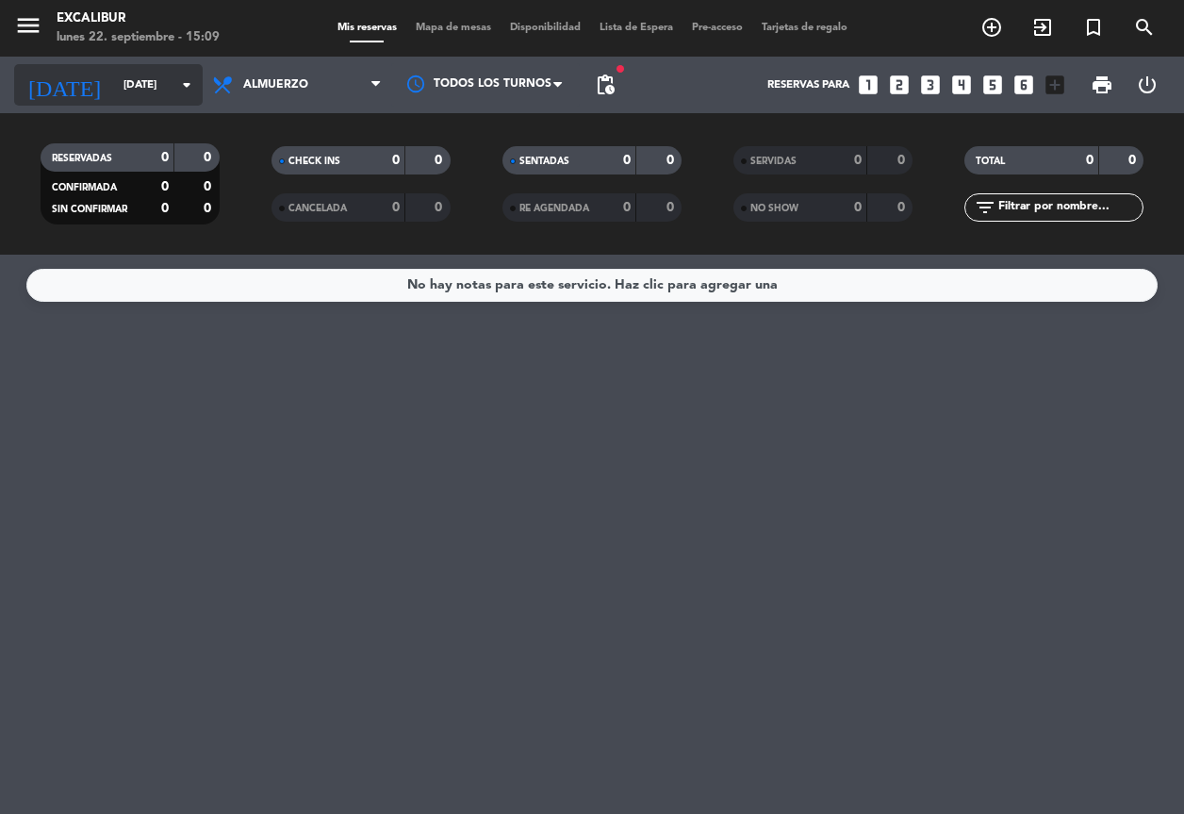
click at [189, 93] on icon "arrow_drop_down" at bounding box center [186, 85] width 23 height 23
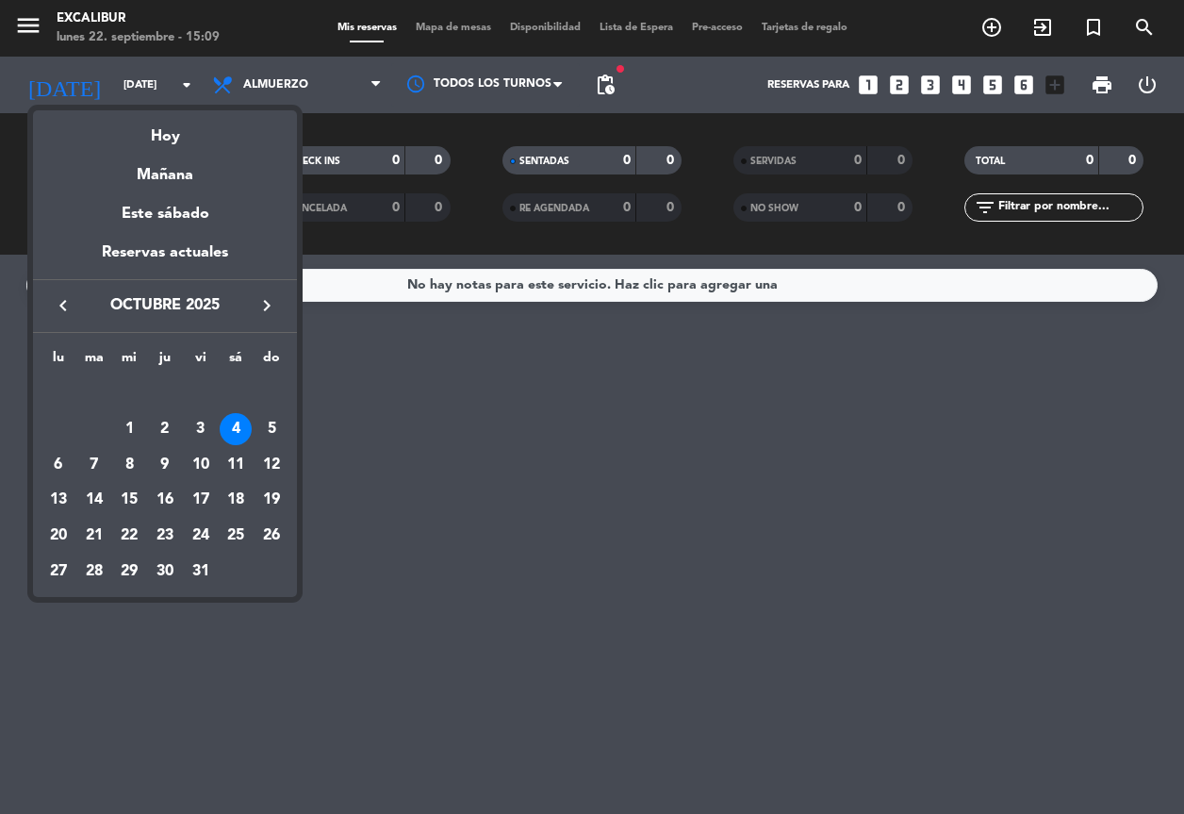
click at [385, 134] on div at bounding box center [592, 407] width 1184 height 814
